Goal: Task Accomplishment & Management: Use online tool/utility

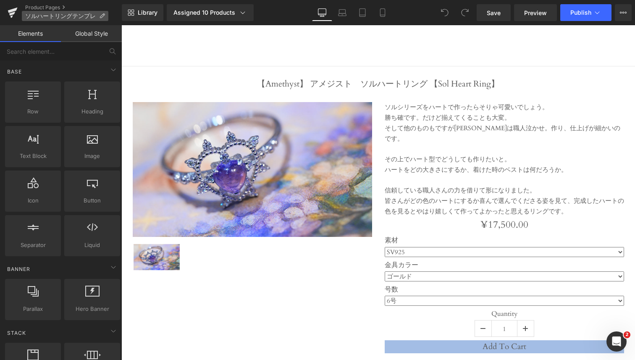
click at [100, 18] on icon at bounding box center [102, 16] width 6 height 6
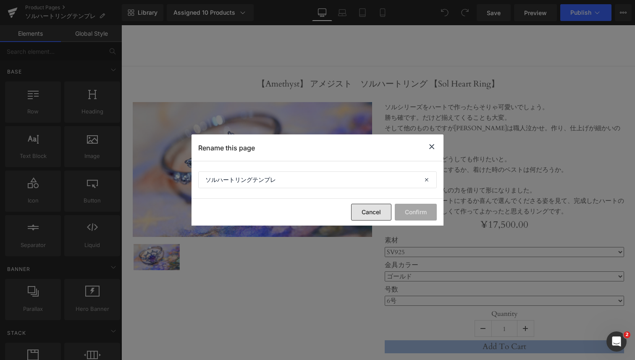
drag, startPoint x: 374, startPoint y: 212, endPoint x: 253, endPoint y: 187, distance: 123.8
click at [374, 212] on button "Cancel" at bounding box center [371, 212] width 40 height 17
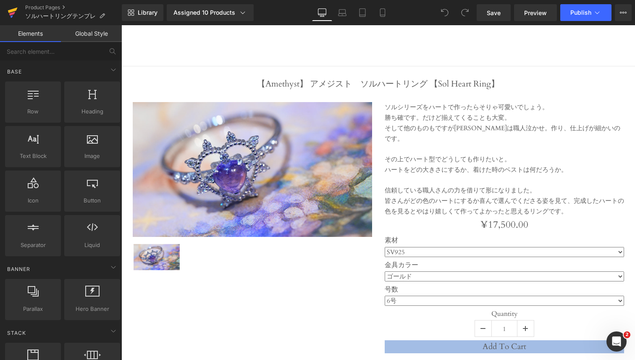
click at [11, 8] on icon at bounding box center [13, 12] width 10 height 21
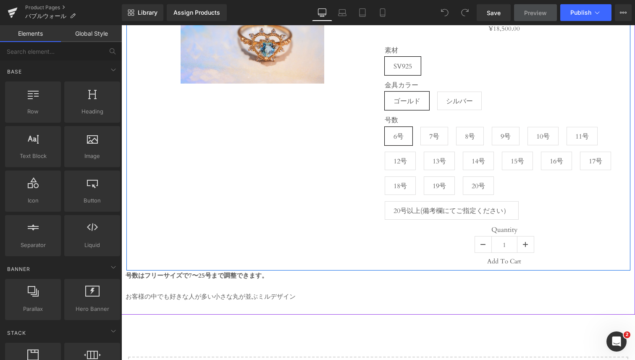
scroll to position [199, 0]
